Goal: Information Seeking & Learning: Learn about a topic

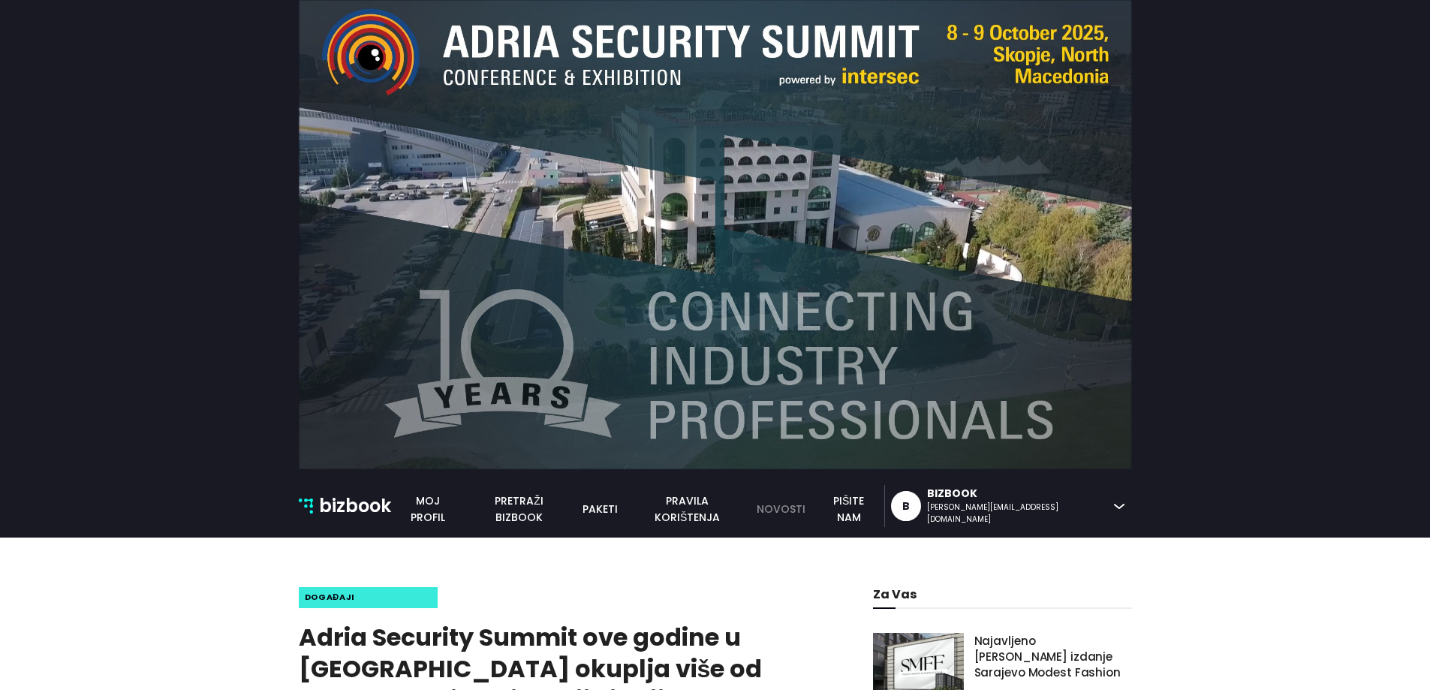
click at [814, 509] on link "novosti" at bounding box center [781, 509] width 66 height 17
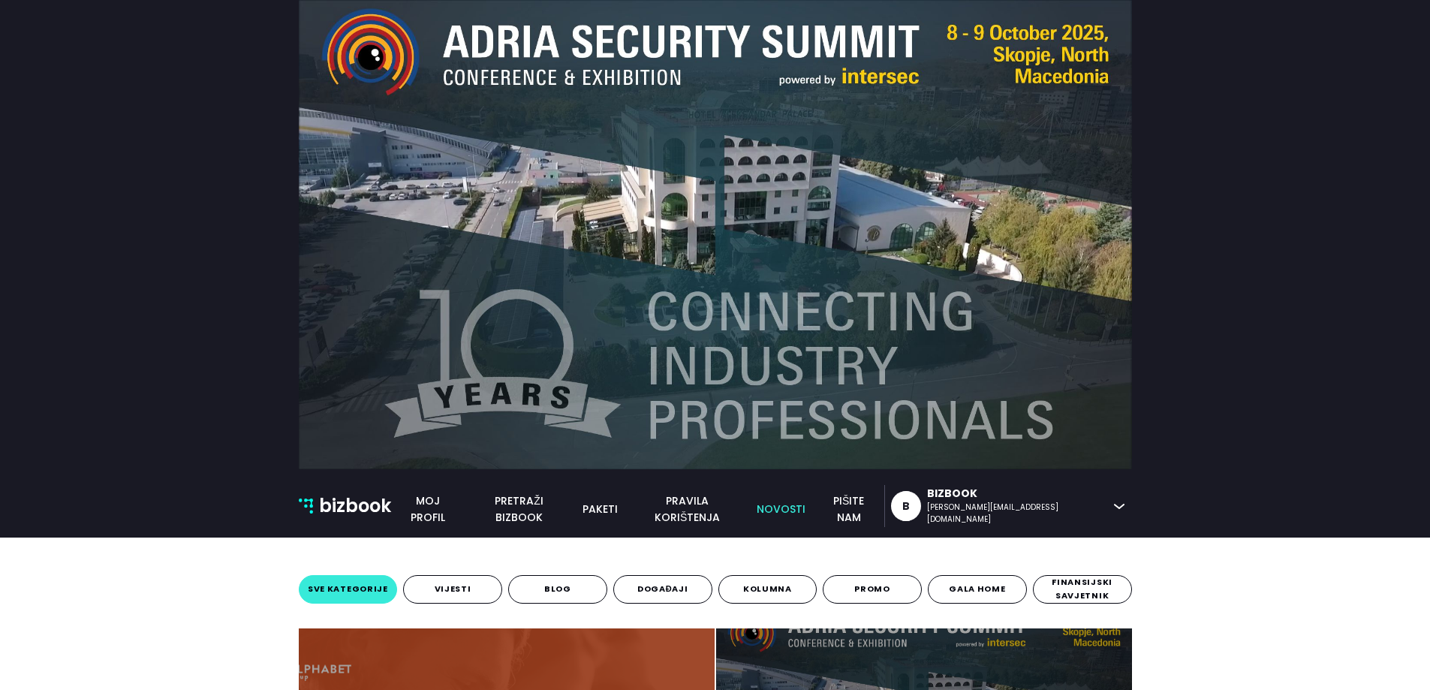
scroll to position [450, 0]
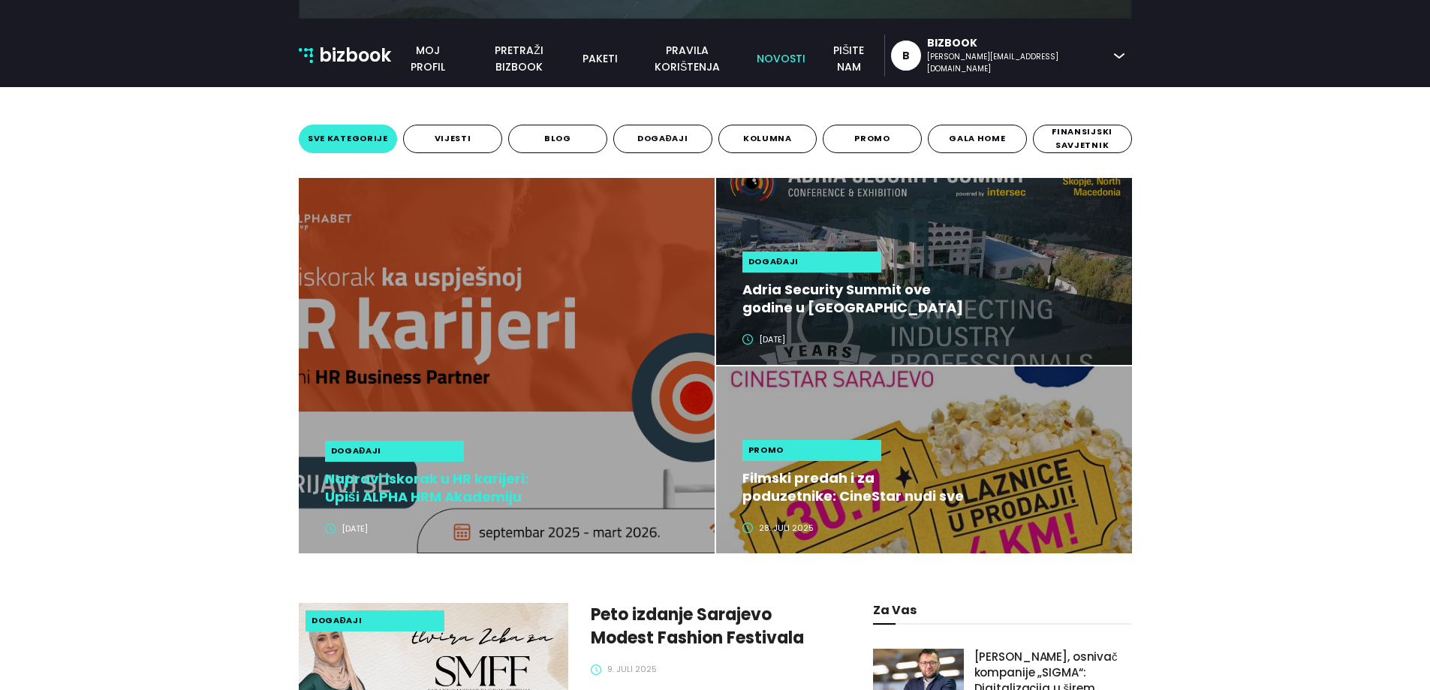
click at [437, 485] on h2 "Napravi iskorak u HR karijeri: Upiši ALPHA HRM Akademiju" at bounding box center [437, 488] width 224 height 36
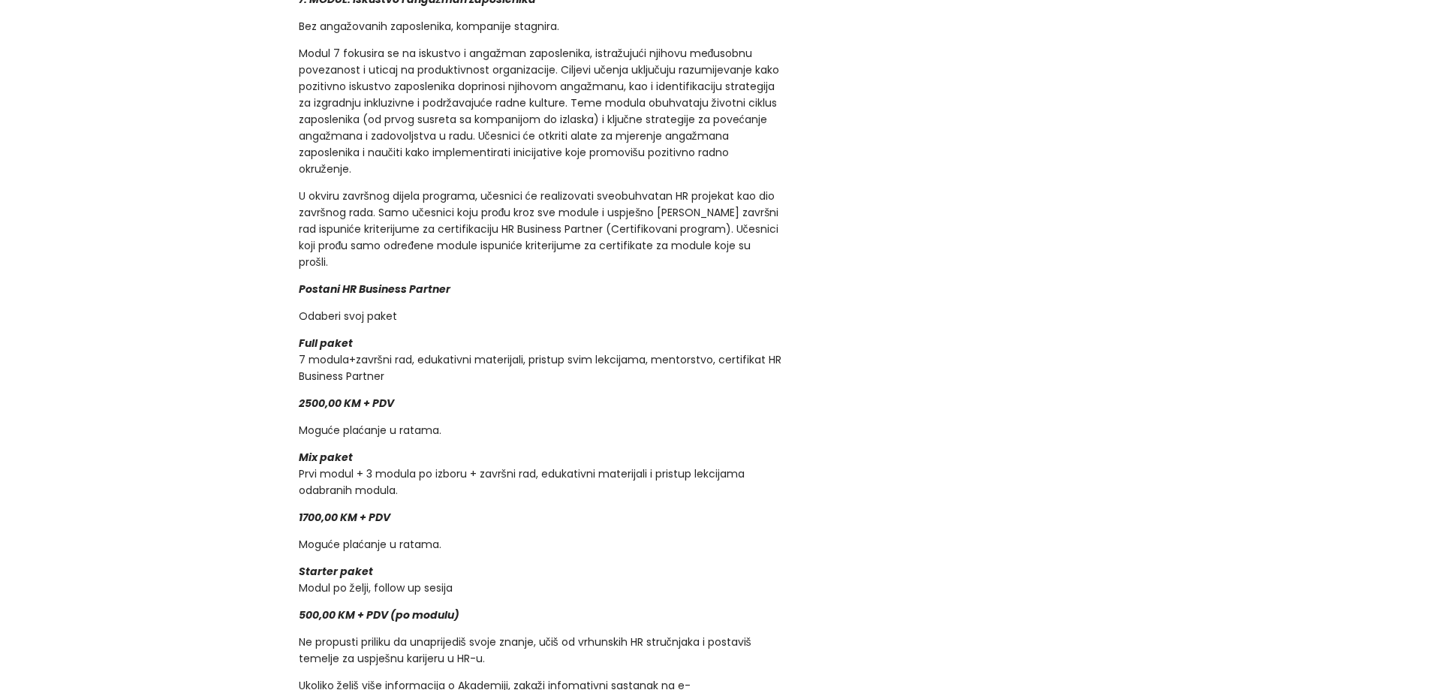
scroll to position [2702, 0]
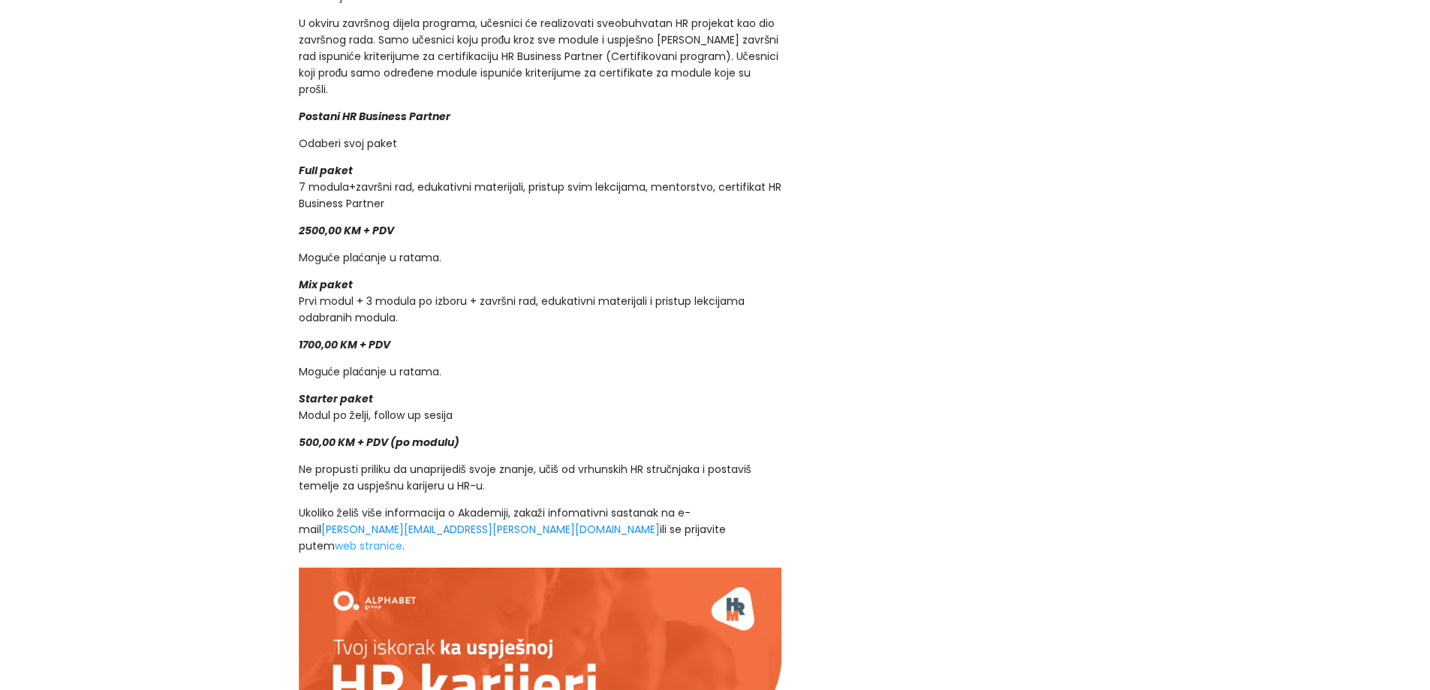
click at [402, 538] on link "web stranice" at bounding box center [369, 545] width 68 height 15
